Goal: Find specific page/section: Find specific page/section

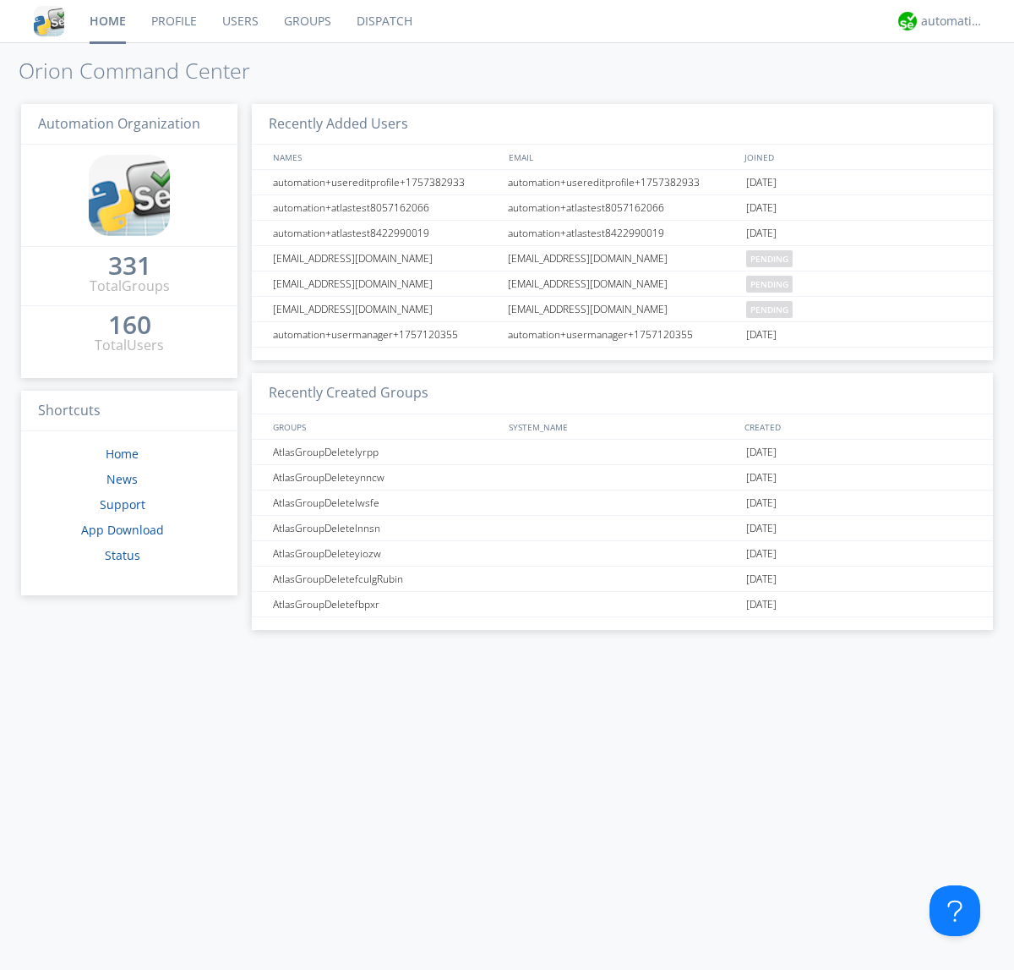
click at [383, 21] on link "Dispatch" at bounding box center [384, 21] width 81 height 42
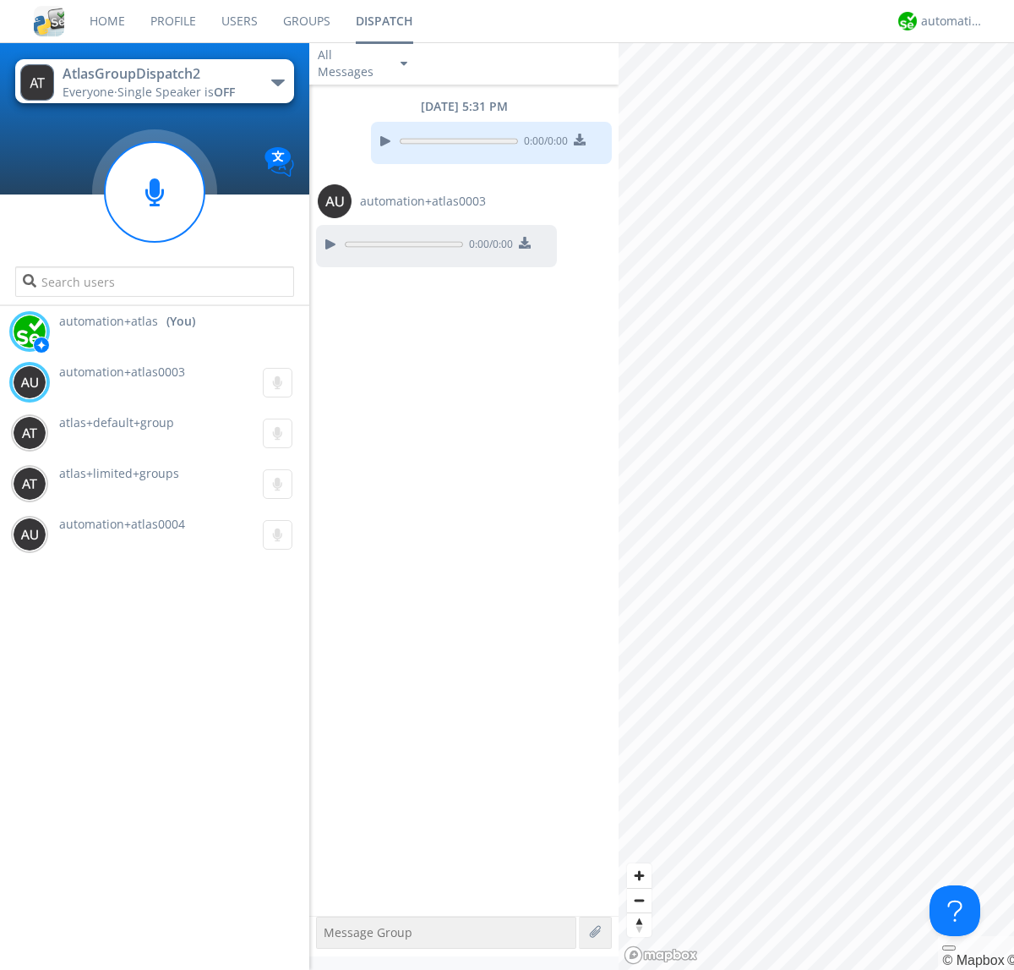
click at [277, 82] on div "button" at bounding box center [278, 82] width 14 height 7
click at [0, 0] on span "AtlasGroupDispatch" at bounding box center [0, 0] width 0 height 0
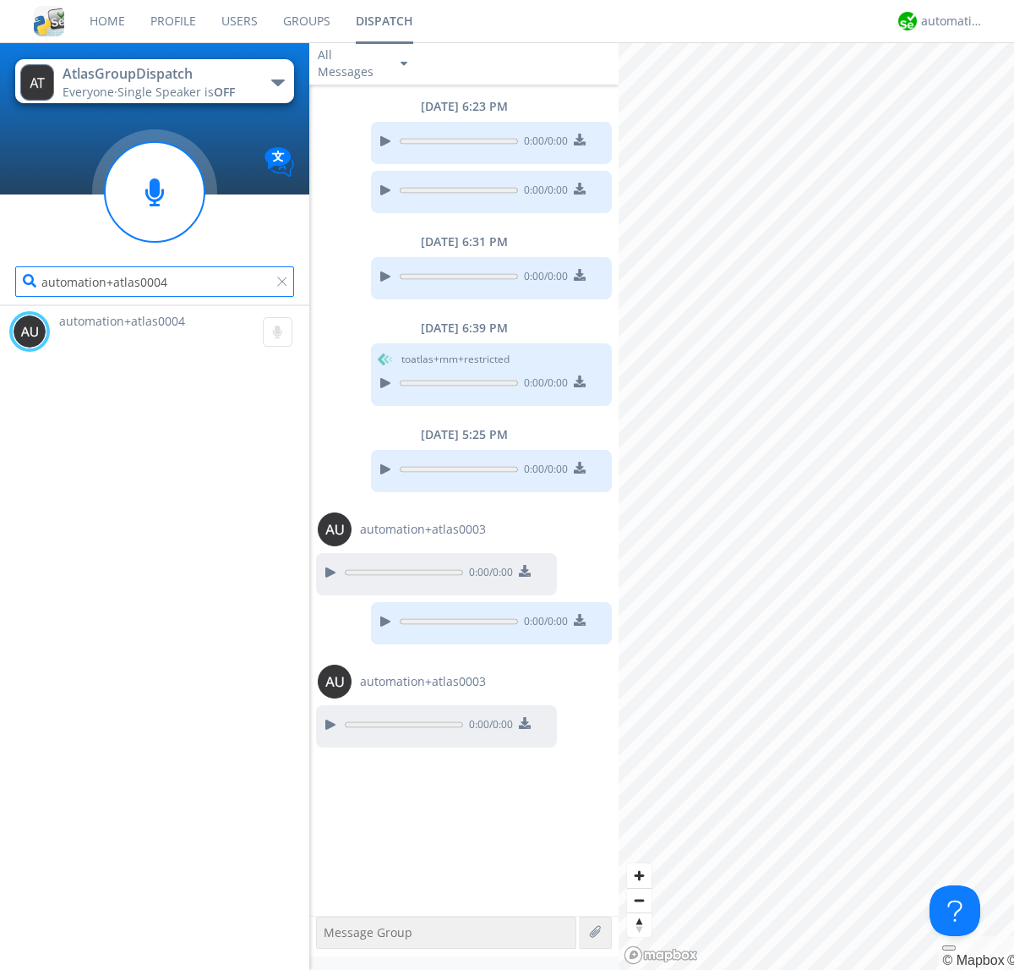
type input "automation+atlas0004"
click at [948, 21] on div "automation+atlas" at bounding box center [952, 21] width 63 height 17
